Goal: Use online tool/utility: Utilize a website feature to perform a specific function

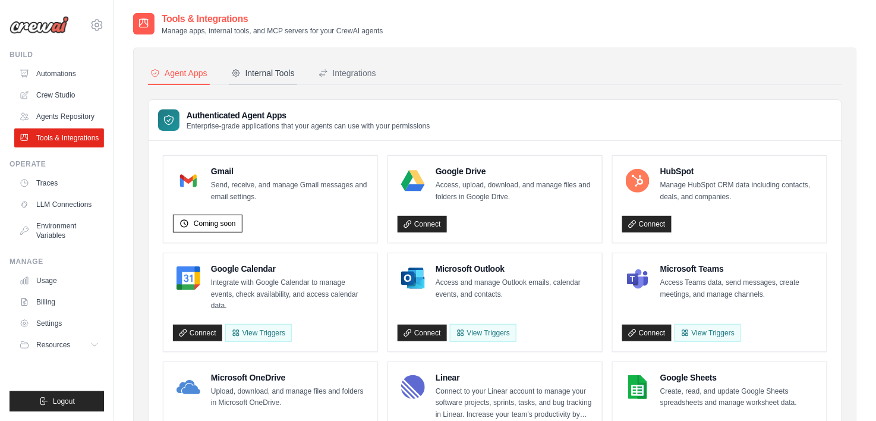
click at [264, 74] on div "Internal Tools" at bounding box center [263, 73] width 64 height 12
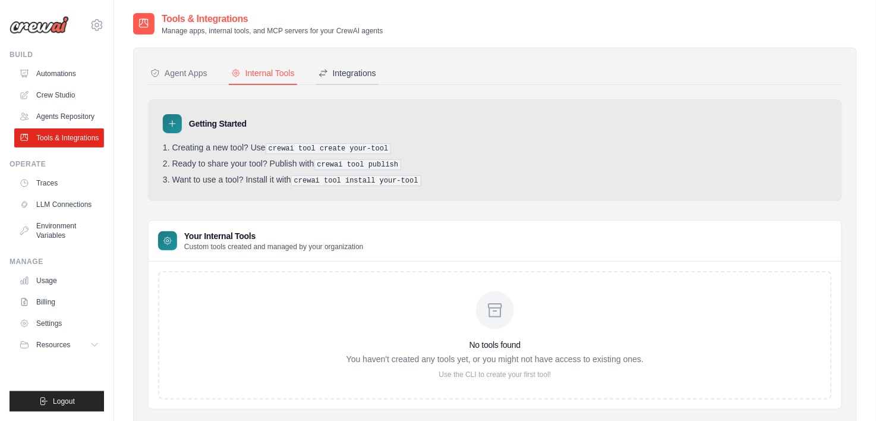
click at [361, 70] on div "Integrations" at bounding box center [348, 73] width 58 height 12
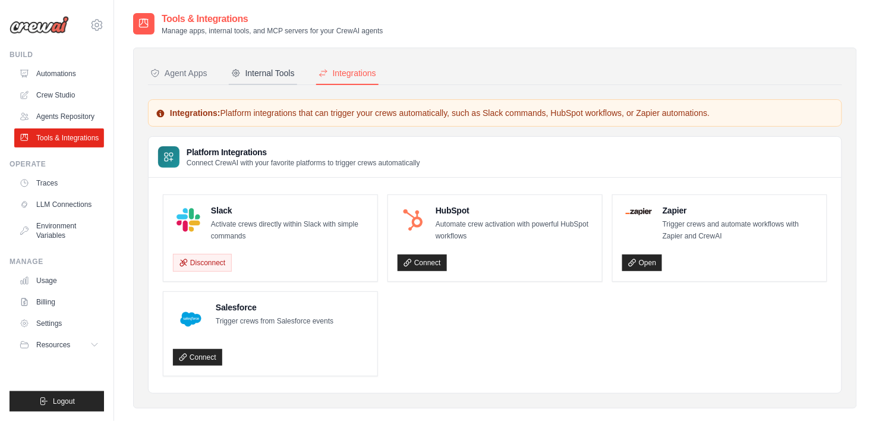
click at [273, 73] on div "Internal Tools" at bounding box center [263, 73] width 64 height 12
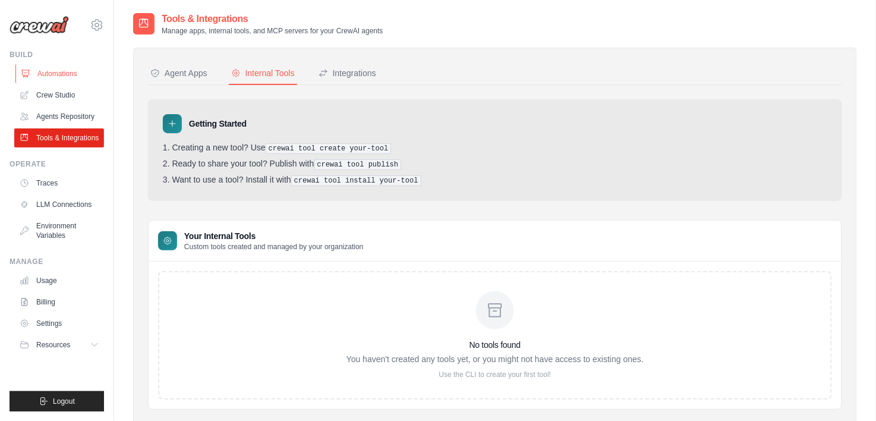
click at [72, 72] on link "Automations" at bounding box center [60, 73] width 90 height 19
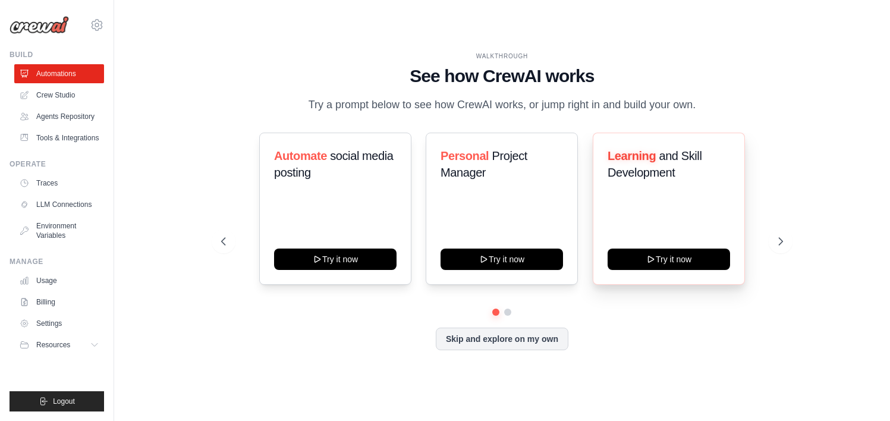
click at [675, 167] on h3 "Learning and Skill Development" at bounding box center [668, 163] width 122 height 33
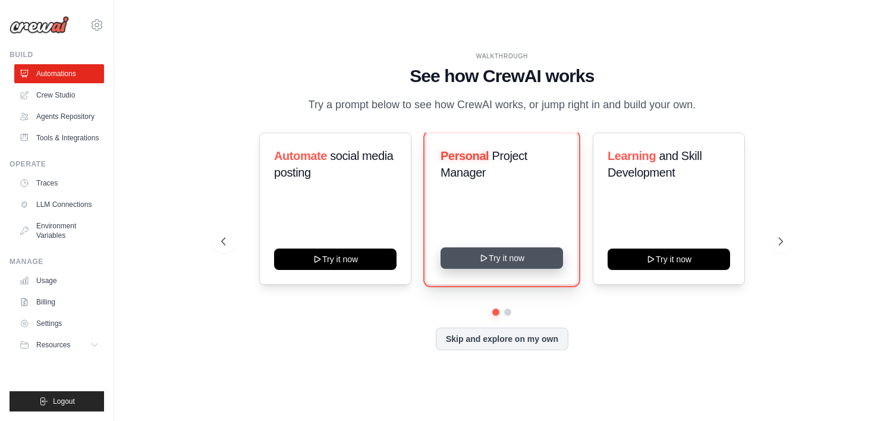
click at [503, 251] on button "Try it now" at bounding box center [501, 257] width 122 height 21
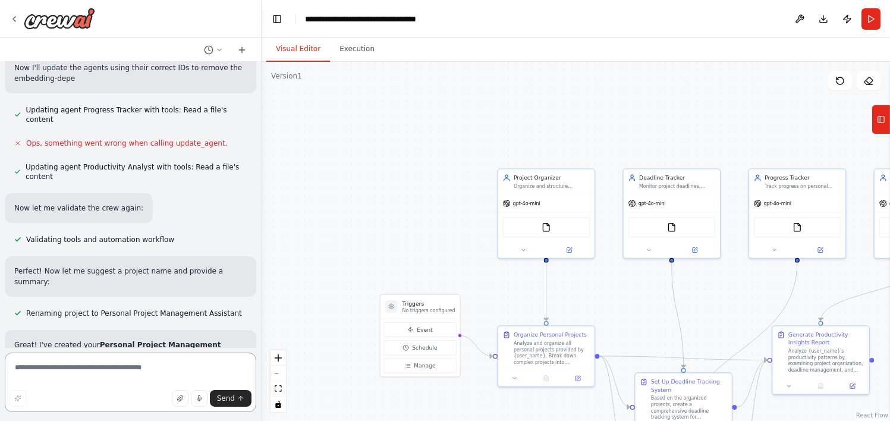
scroll to position [997, 0]
